Goal: Information Seeking & Learning: Find specific fact

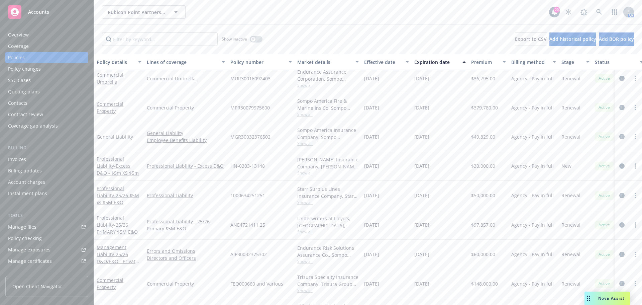
scroll to position [218, 0]
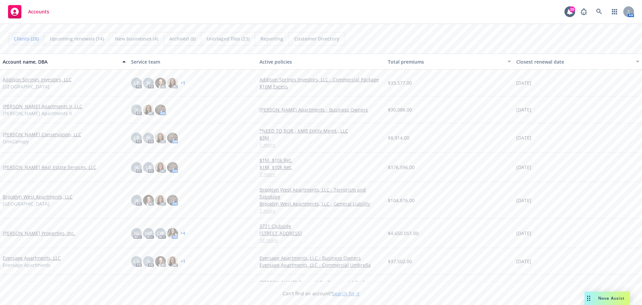
click at [43, 136] on link "Brinkman Conservation, LLC" at bounding box center [42, 134] width 79 height 7
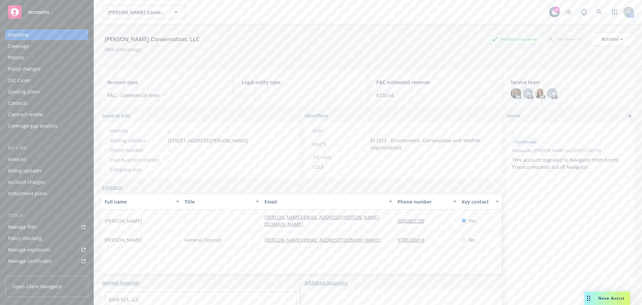
click at [40, 59] on div "Policies" at bounding box center [47, 57] width 78 height 11
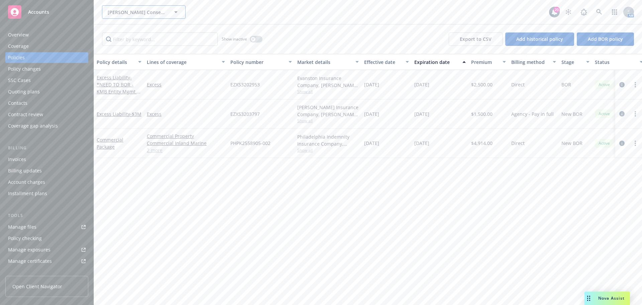
click at [176, 13] on icon "button" at bounding box center [176, 12] width 8 height 8
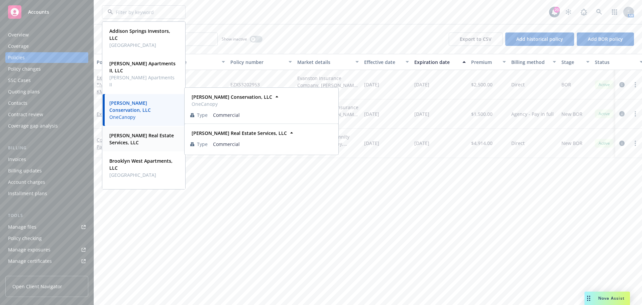
click at [146, 139] on span "[PERSON_NAME] Real Estate Services, LLC" at bounding box center [143, 139] width 68 height 14
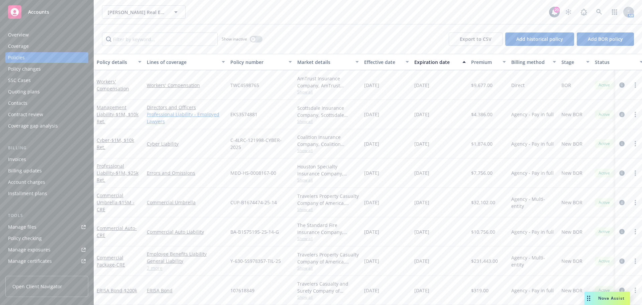
scroll to position [33, 0]
click at [106, 225] on link "Commercial Auto - CRE" at bounding box center [117, 231] width 40 height 13
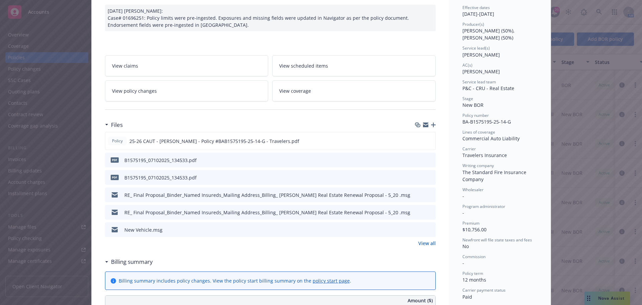
scroll to position [100, 0]
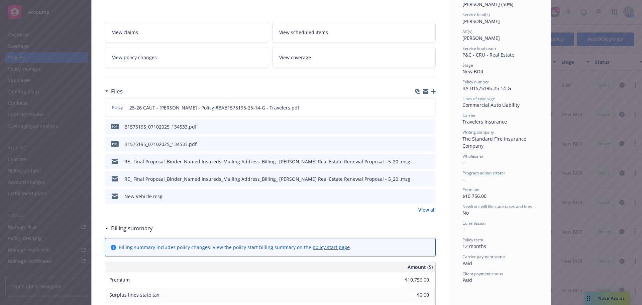
click at [424, 212] on link "View all" at bounding box center [426, 209] width 17 height 7
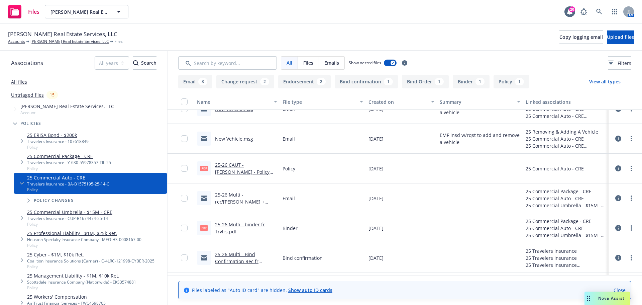
scroll to position [161, 0]
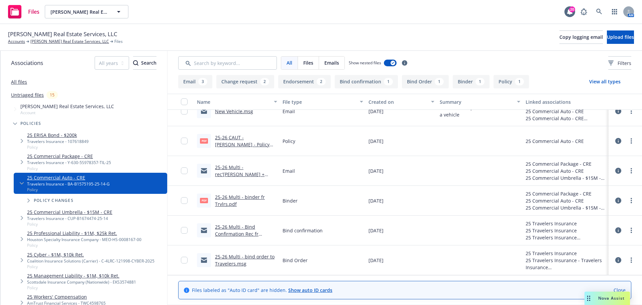
click at [238, 255] on link "25-26 Multi - bind order to Travelers.msg" at bounding box center [245, 259] width 60 height 13
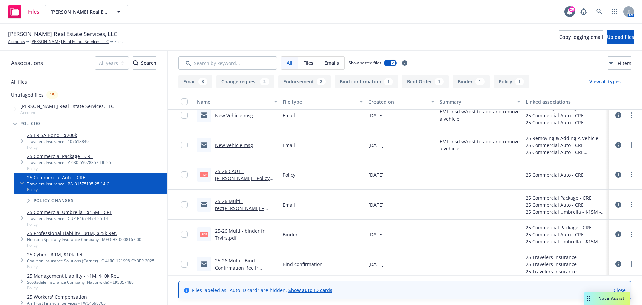
scroll to position [94, 0]
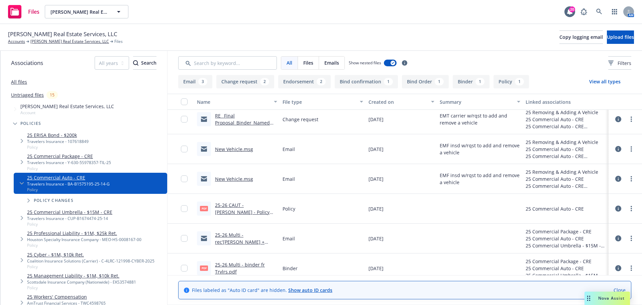
click at [223, 179] on link "New Vehicle.msg" at bounding box center [234, 179] width 38 height 6
click at [232, 151] on link "New Vehicle.msg" at bounding box center [234, 149] width 38 height 6
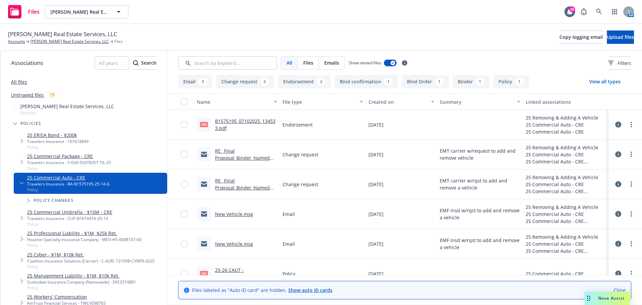
scroll to position [27, 0]
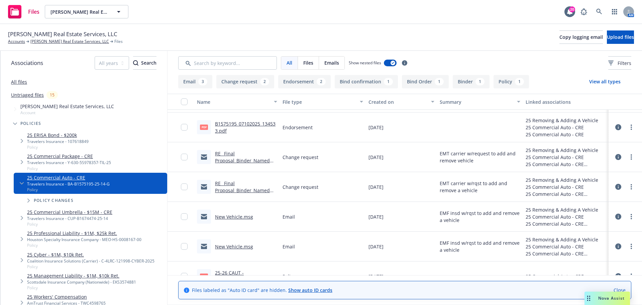
click at [230, 182] on link "RE_ Final Proposal_Binder_Named Insureds_Mailing Address_Billing_ [PERSON_NAME]…" at bounding box center [244, 204] width 58 height 48
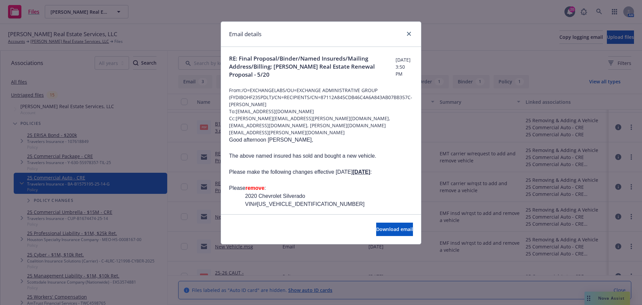
scroll to position [0, 0]
click at [410, 33] on icon "close" at bounding box center [409, 34] width 4 height 4
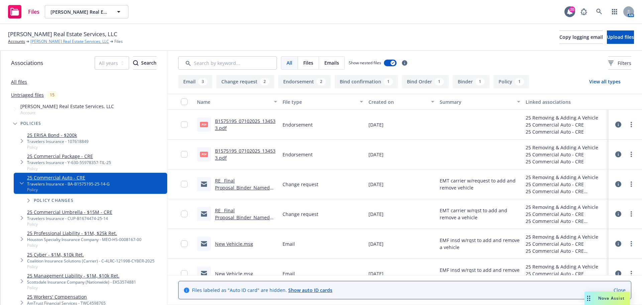
click at [50, 41] on link "[PERSON_NAME] Real Estate Services, LLC" at bounding box center [69, 41] width 79 height 6
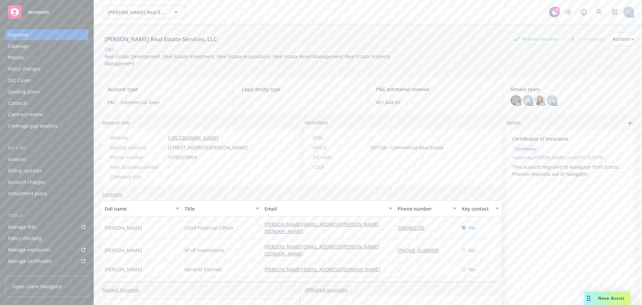
click at [44, 57] on div "Policies" at bounding box center [47, 57] width 78 height 11
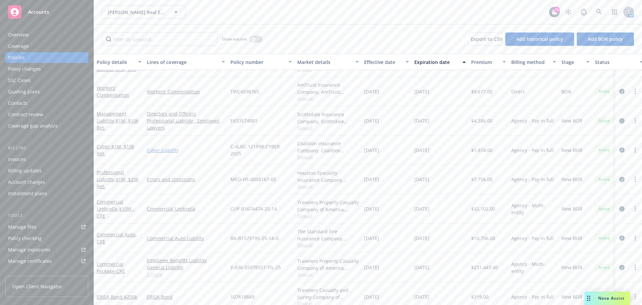
scroll to position [33, 0]
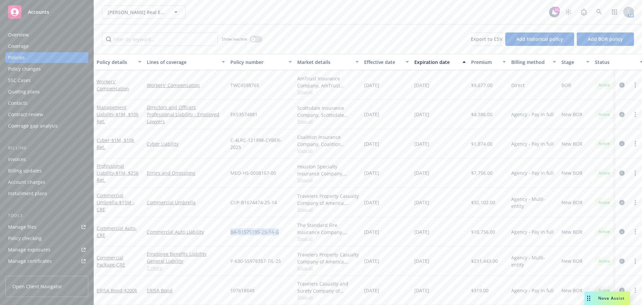
drag, startPoint x: 231, startPoint y: 228, endPoint x: 279, endPoint y: 227, distance: 48.2
click at [279, 227] on div "BA-B1575195-25-14-G" at bounding box center [261, 231] width 67 height 29
copy span "BA-B1575195-25-14-G"
click at [121, 225] on link "Commercial Auto - CRE" at bounding box center [117, 231] width 40 height 13
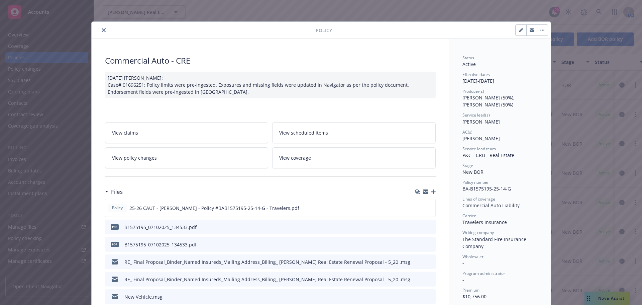
click at [428, 262] on icon "preview file" at bounding box center [429, 261] width 6 height 5
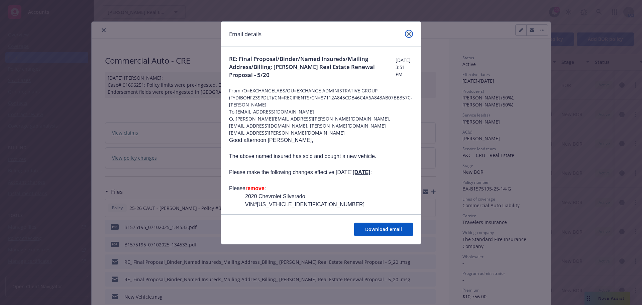
click at [409, 34] on icon "close" at bounding box center [409, 34] width 4 height 4
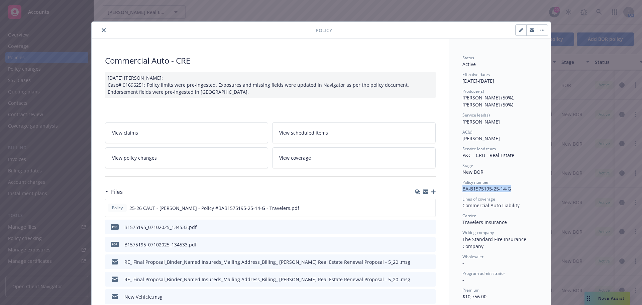
drag, startPoint x: 460, startPoint y: 189, endPoint x: 512, endPoint y: 191, distance: 52.9
copy span "BA-B1575195-25-14-G"
click at [423, 192] on icon "button" at bounding box center [425, 191] width 5 height 5
click at [102, 31] on icon "close" at bounding box center [104, 30] width 4 height 4
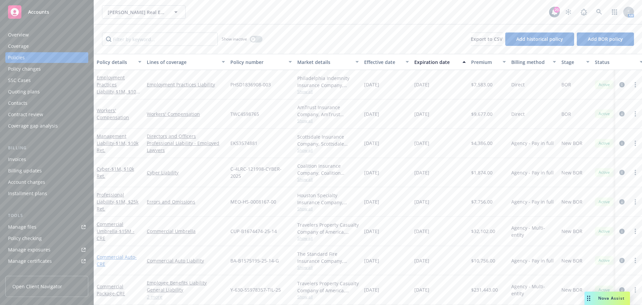
click at [115, 257] on link "Commercial Auto - CRE" at bounding box center [117, 260] width 40 height 13
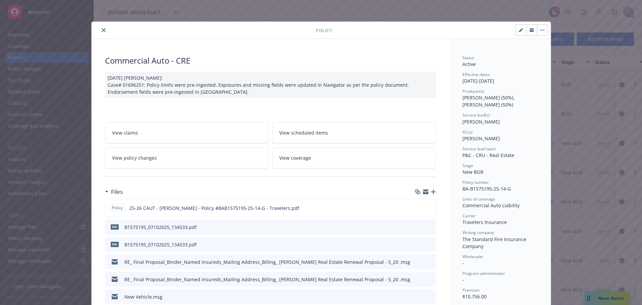
scroll to position [20, 0]
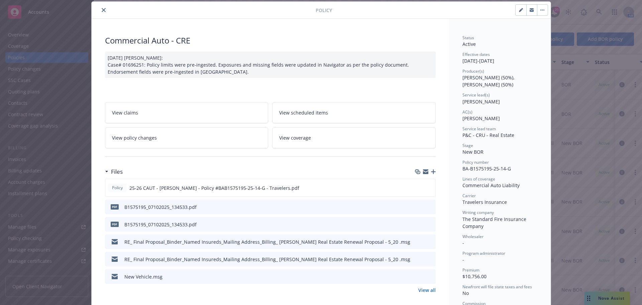
click at [423, 290] on link "View all" at bounding box center [426, 289] width 17 height 7
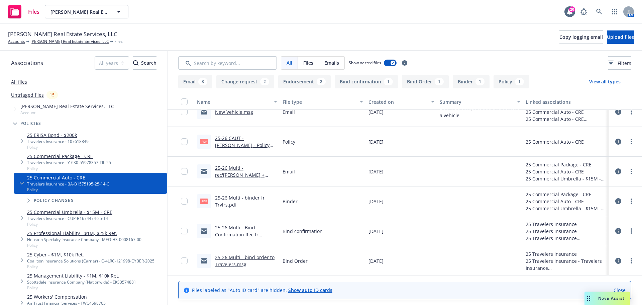
scroll to position [161, 0]
click at [247, 257] on link "25-26 Multi - bind order to Travelers.msg" at bounding box center [245, 259] width 60 height 13
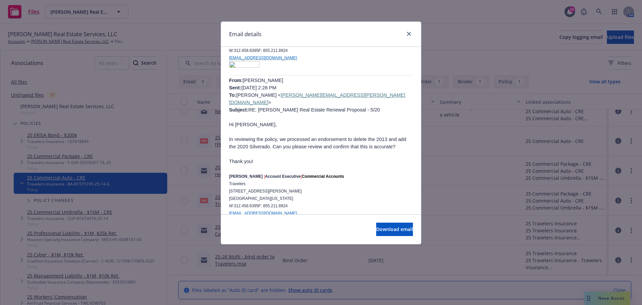
scroll to position [401, 0]
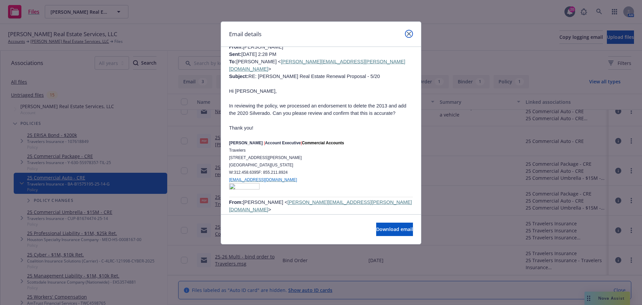
click at [408, 35] on icon "close" at bounding box center [409, 34] width 4 height 4
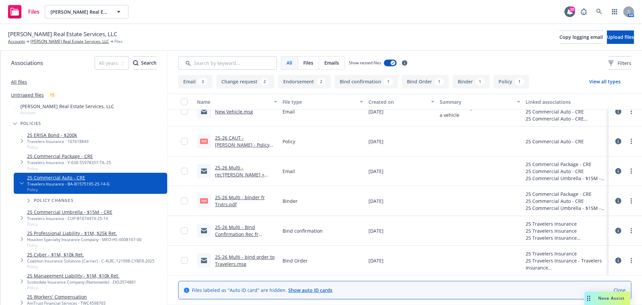
scroll to position [127, 0]
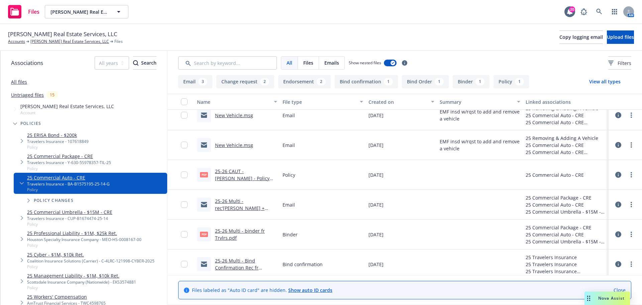
click at [242, 201] on link "25-26 Multi -rec'[PERSON_NAME] + addt'l info - fr Trvlrs.msg" at bounding box center [243, 208] width 56 height 20
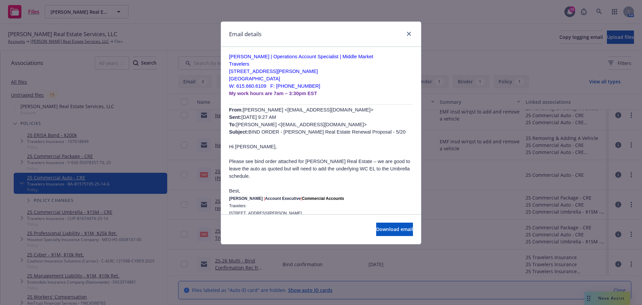
scroll to position [435, 0]
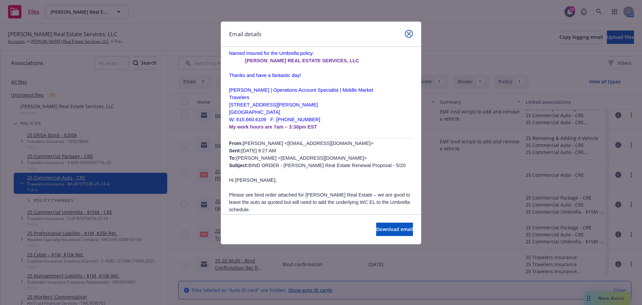
click at [409, 34] on icon "close" at bounding box center [409, 34] width 4 height 4
